Goal: Information Seeking & Learning: Compare options

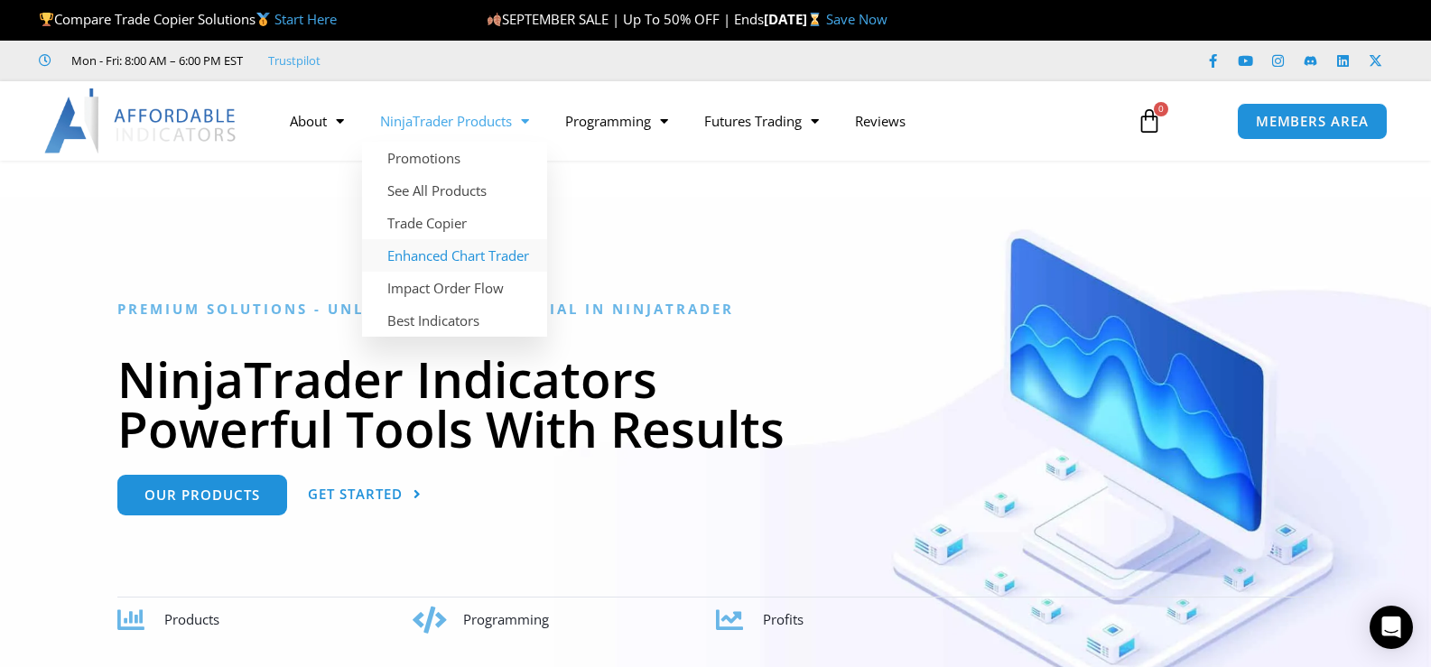
click at [456, 254] on link "Enhanced Chart Trader" at bounding box center [454, 255] width 185 height 32
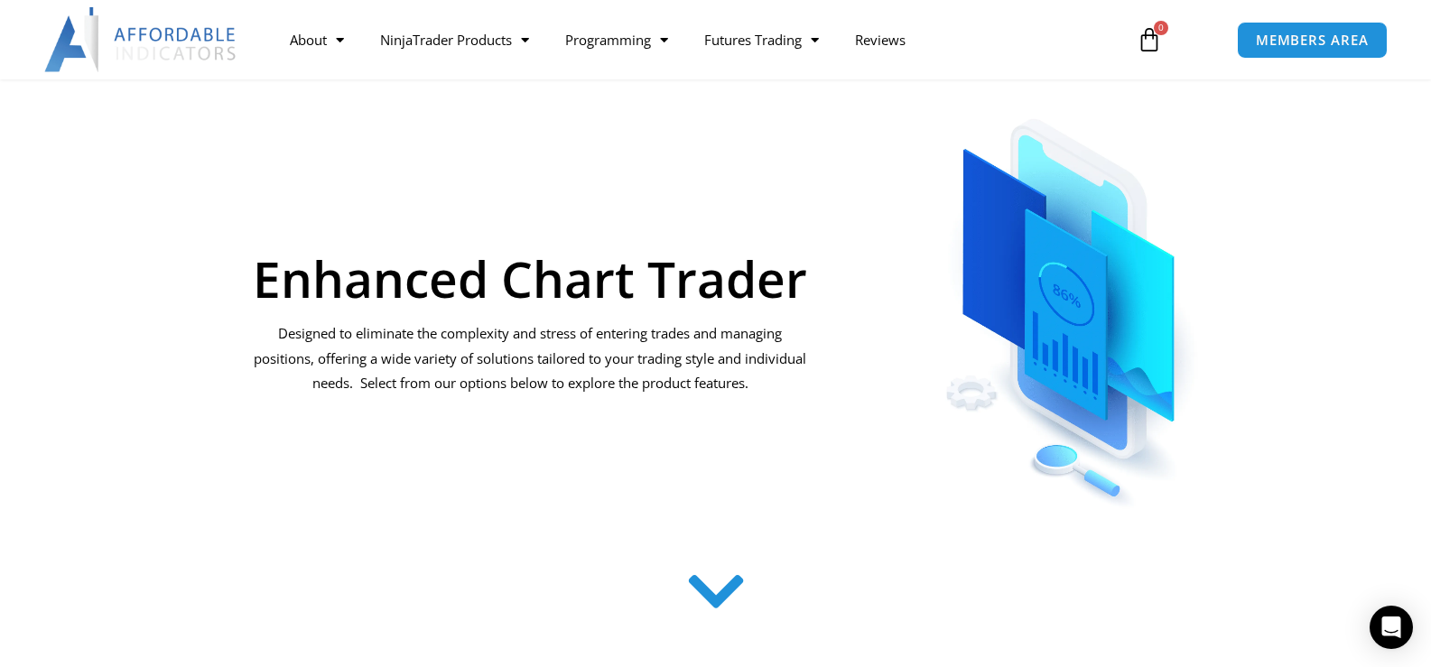
scroll to position [181, 0]
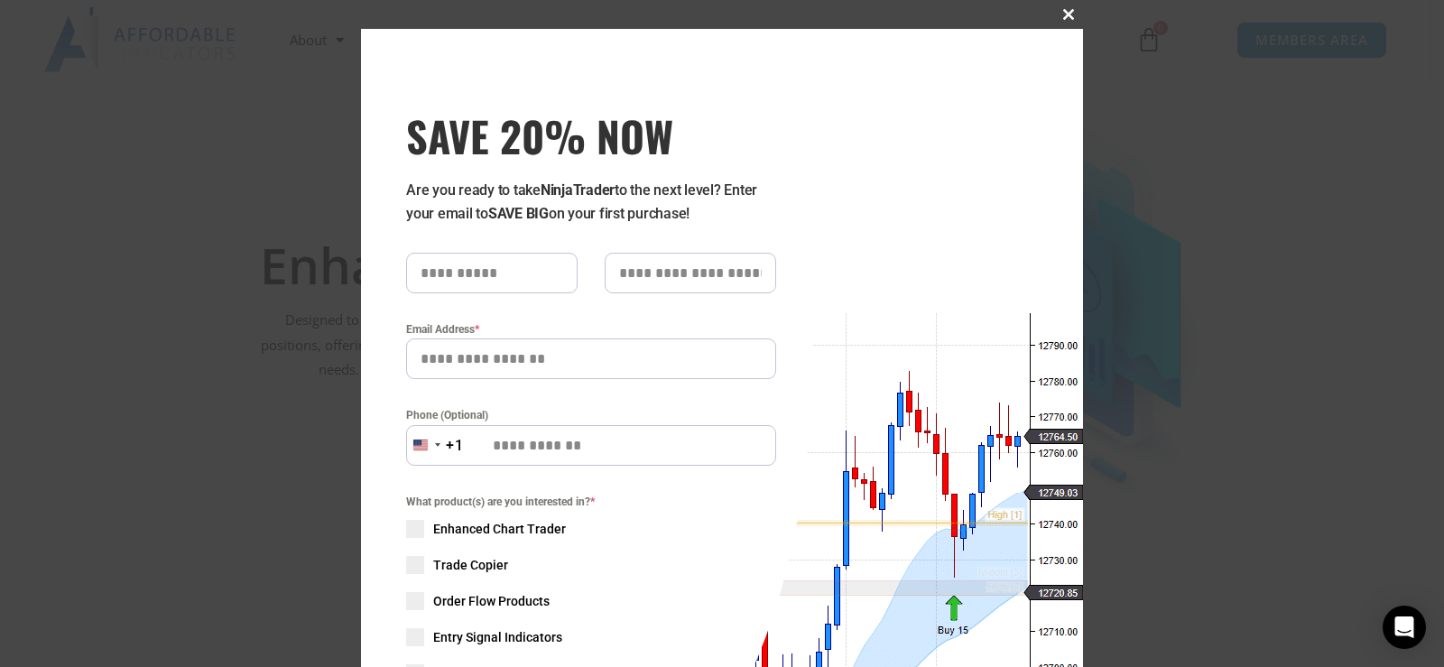
click at [1055, 19] on span "SAVE 20% NOW popup" at bounding box center [1068, 14] width 29 height 11
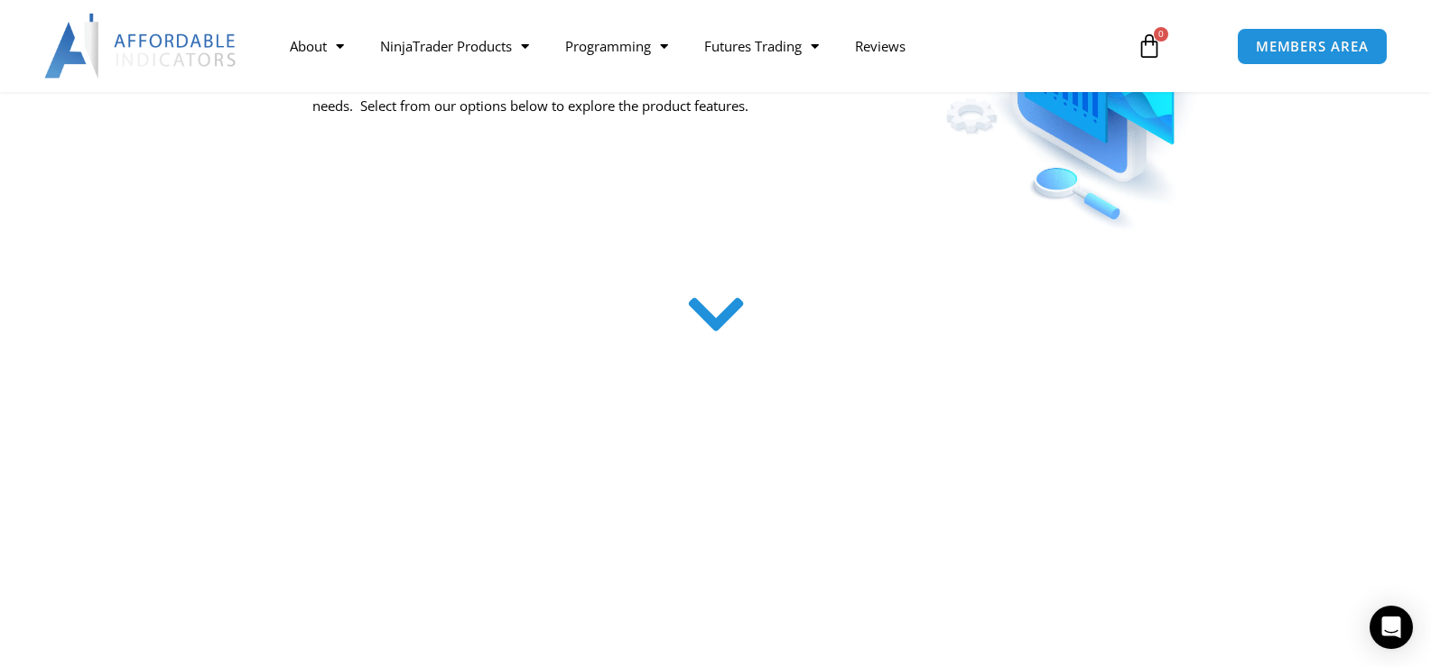
scroll to position [451, 0]
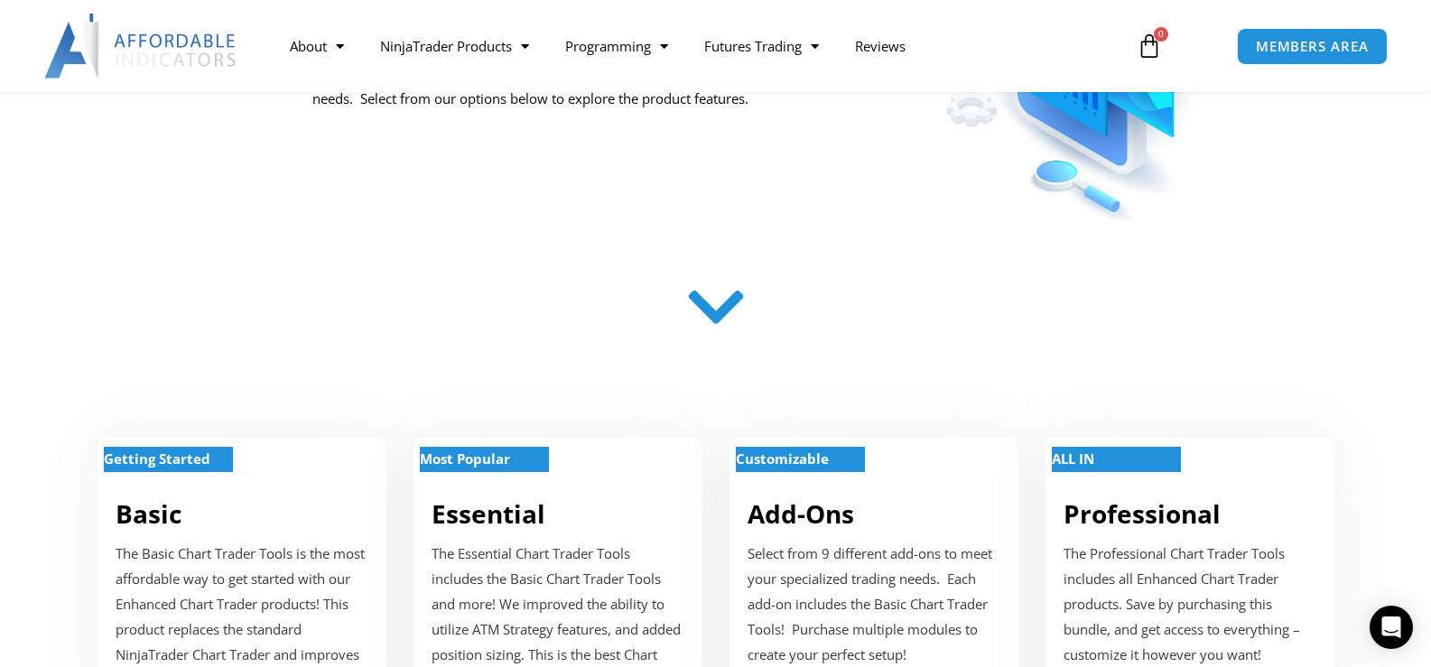
click at [713, 314] on icon at bounding box center [715, 307] width 64 height 64
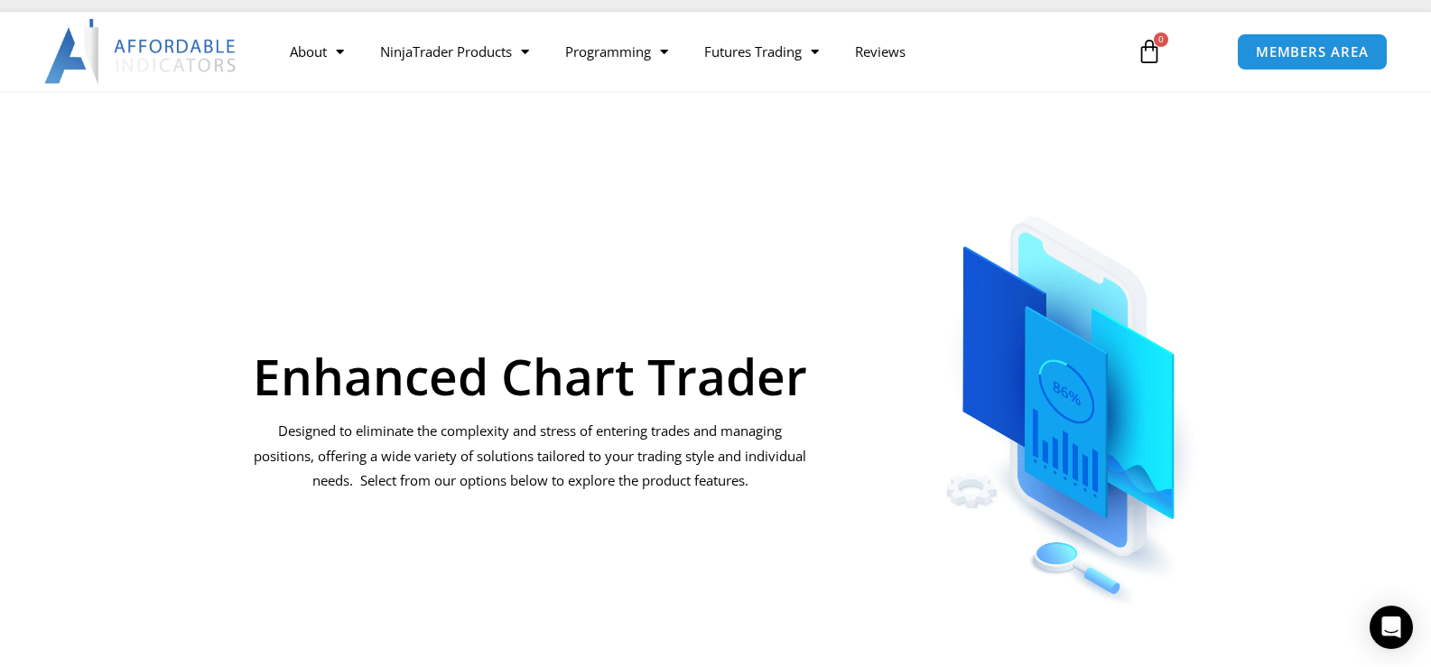
scroll to position [0, 0]
